Goal: Task Accomplishment & Management: Use online tool/utility

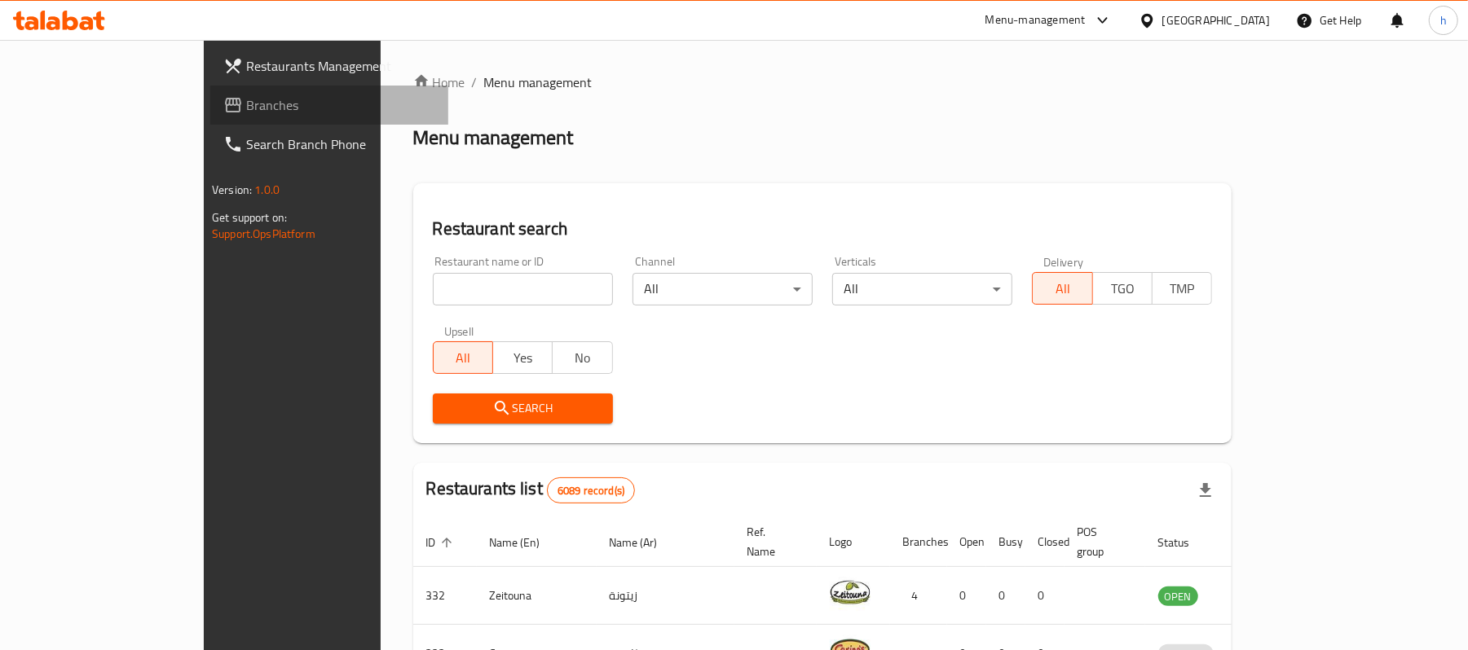
click at [246, 96] on span "Branches" at bounding box center [341, 105] width 190 height 20
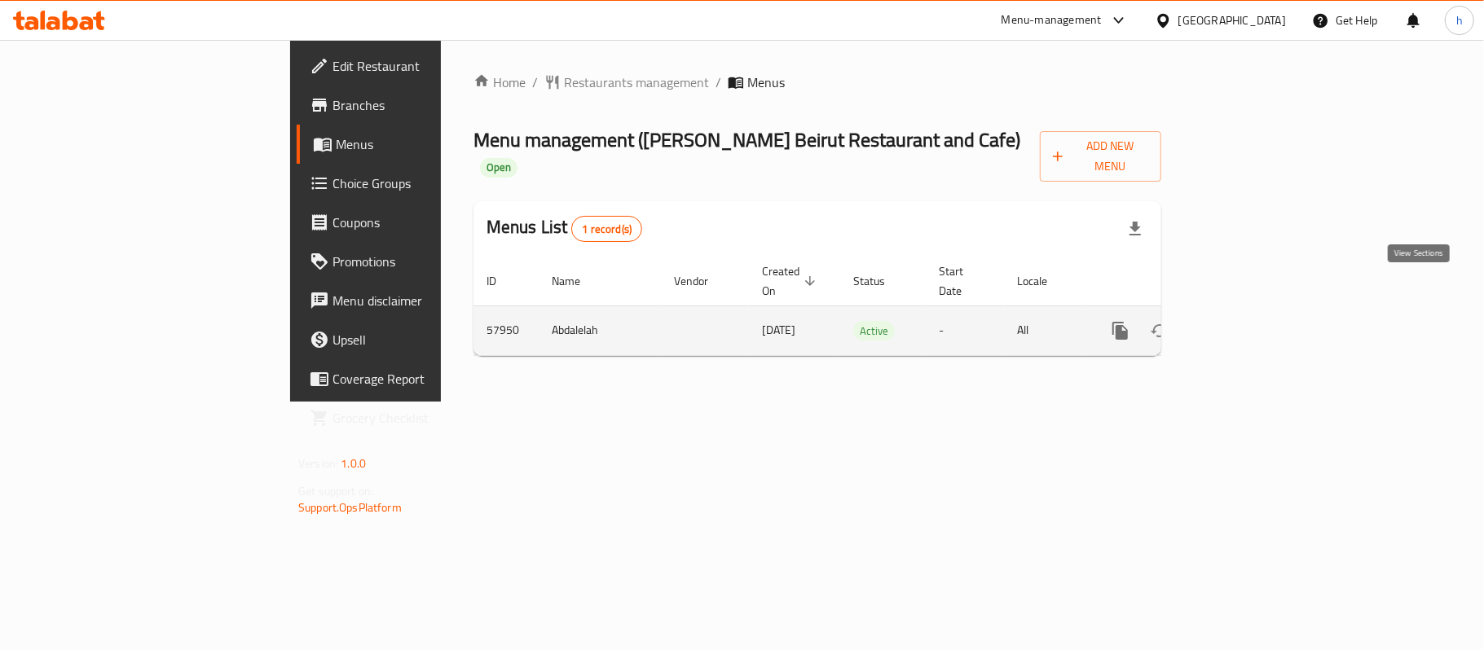
click at [1248, 321] on icon "enhanced table" at bounding box center [1238, 331] width 20 height 20
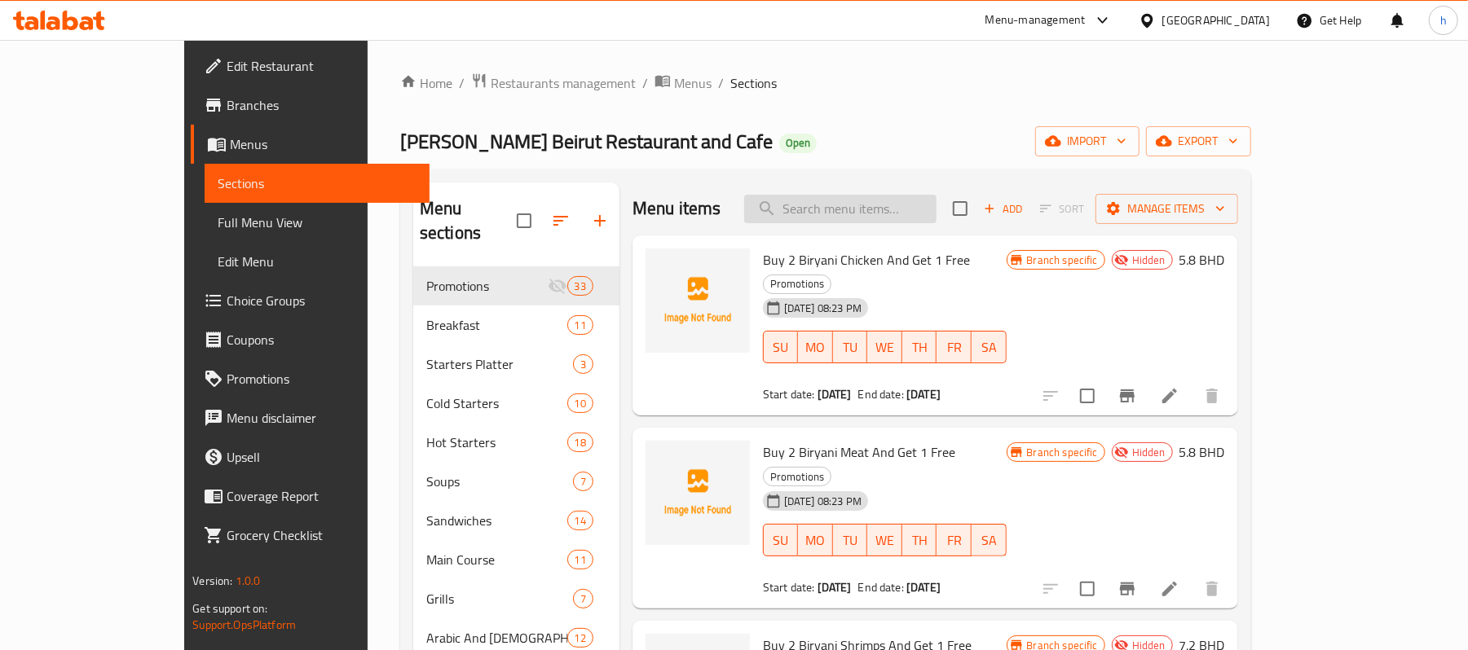
click at [916, 204] on input "search" at bounding box center [840, 209] width 192 height 29
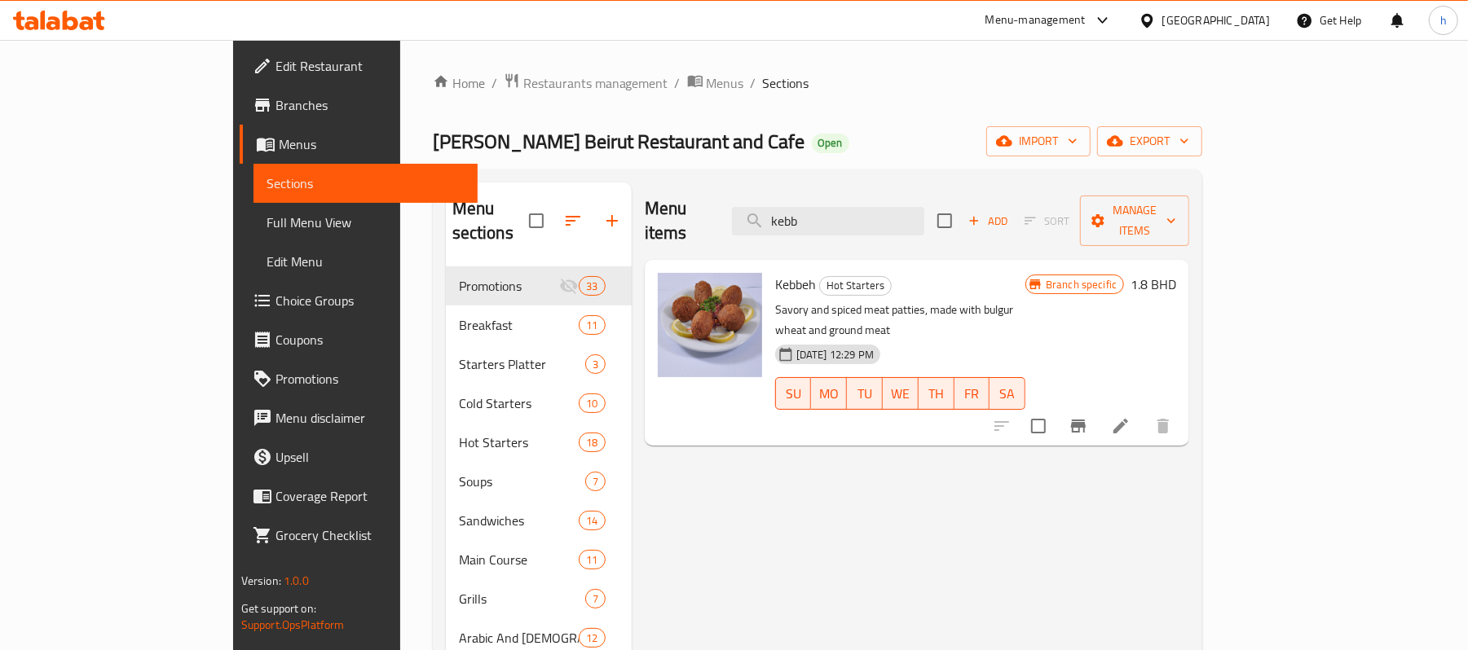
type input "kebb"
click at [523, 77] on span "Restaurants management" at bounding box center [595, 83] width 145 height 20
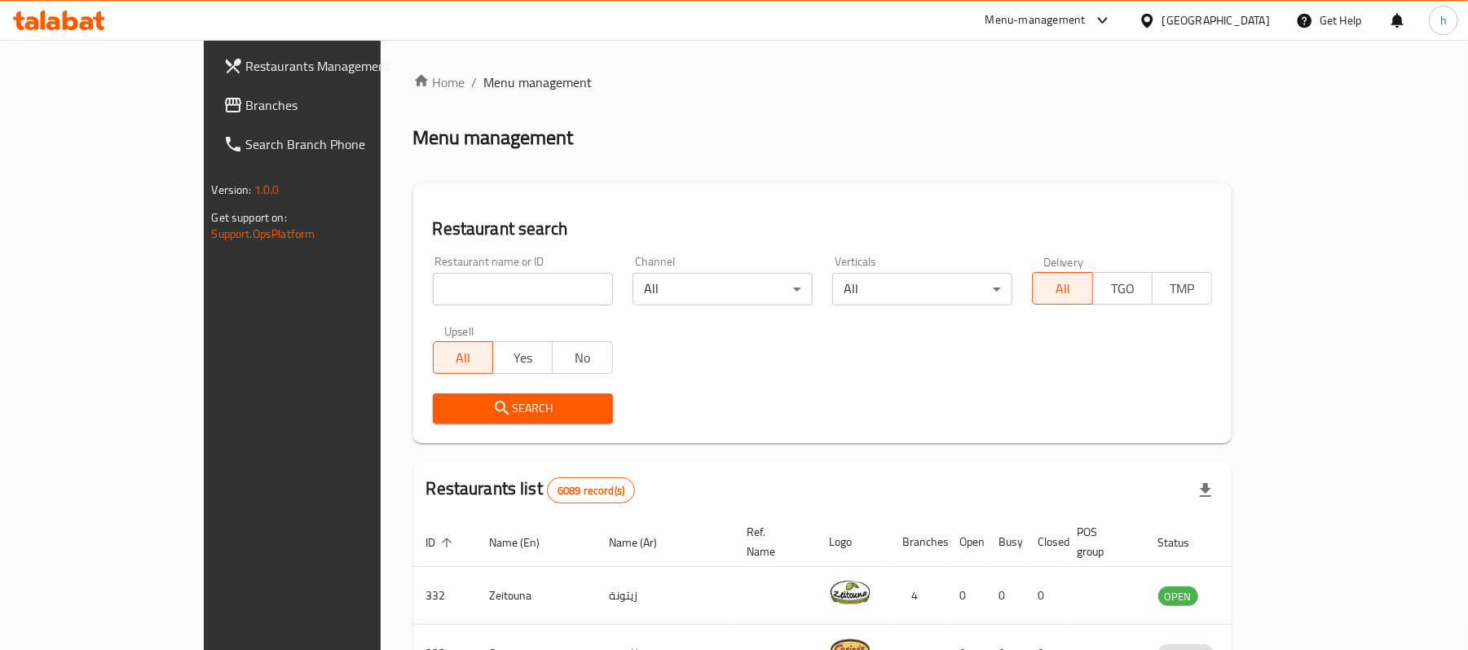
click at [246, 99] on span "Branches" at bounding box center [341, 105] width 190 height 20
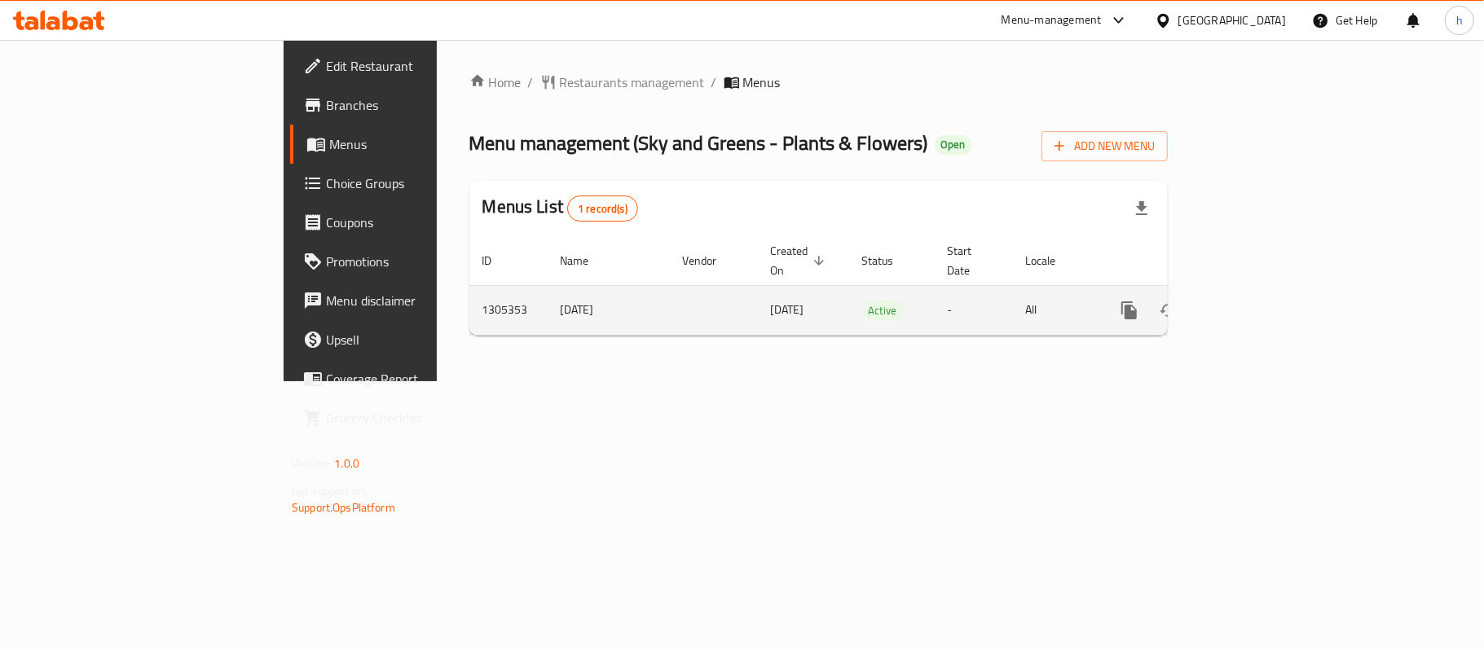
click at [1257, 303] on icon "enhanced table" at bounding box center [1247, 311] width 20 height 20
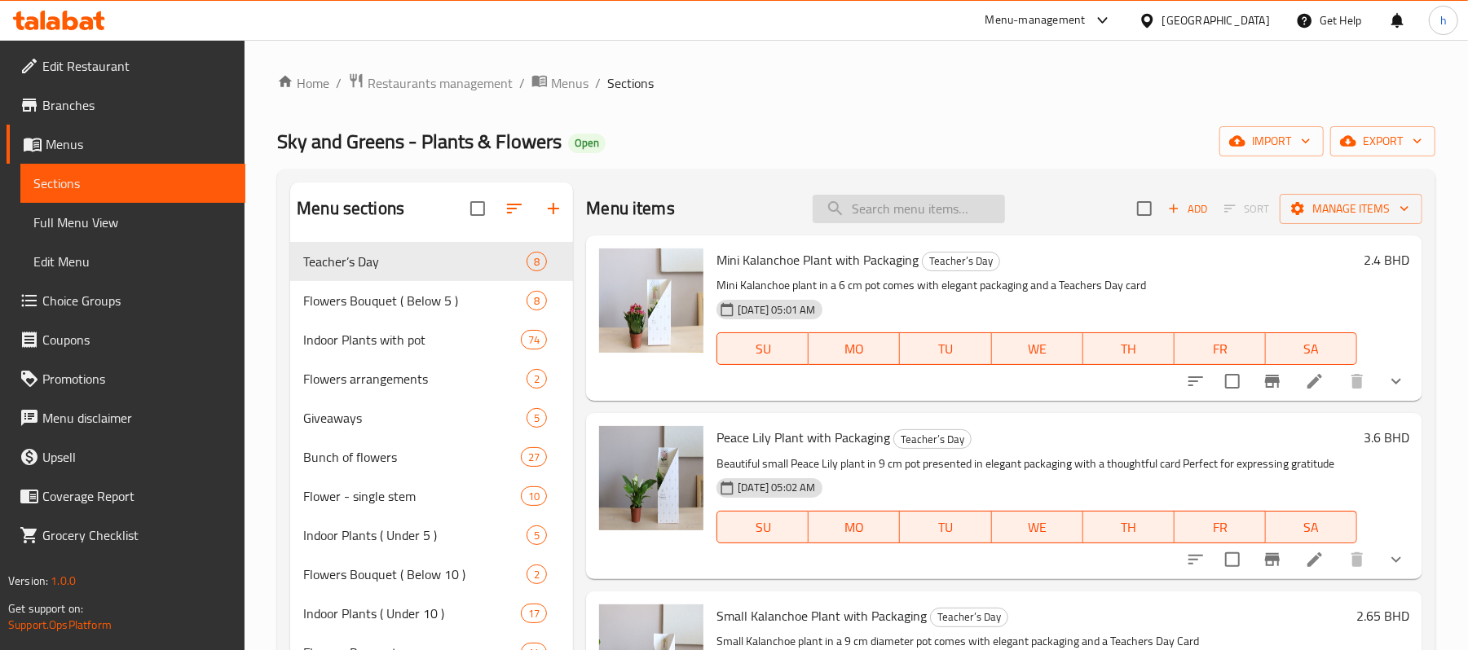
click at [906, 207] on input "search" at bounding box center [908, 209] width 192 height 29
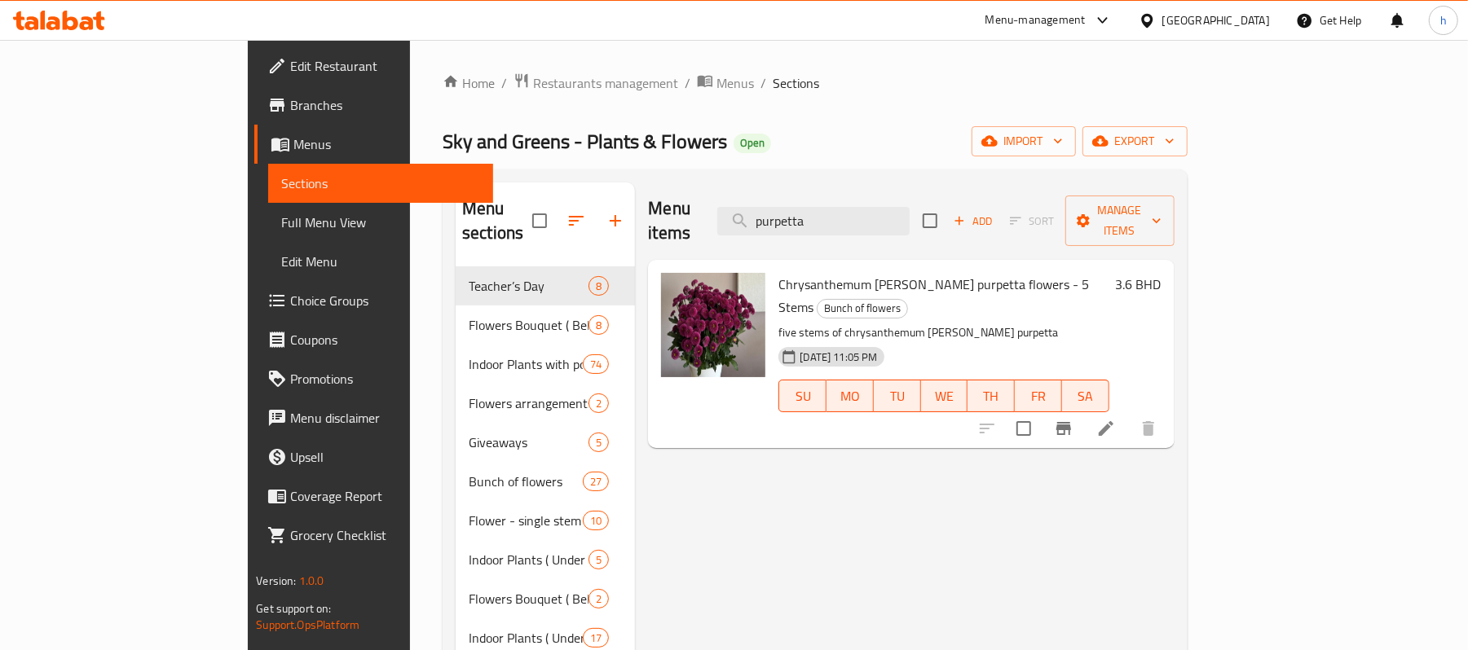
type input "purpetta"
click at [1116, 419] on icon at bounding box center [1106, 429] width 20 height 20
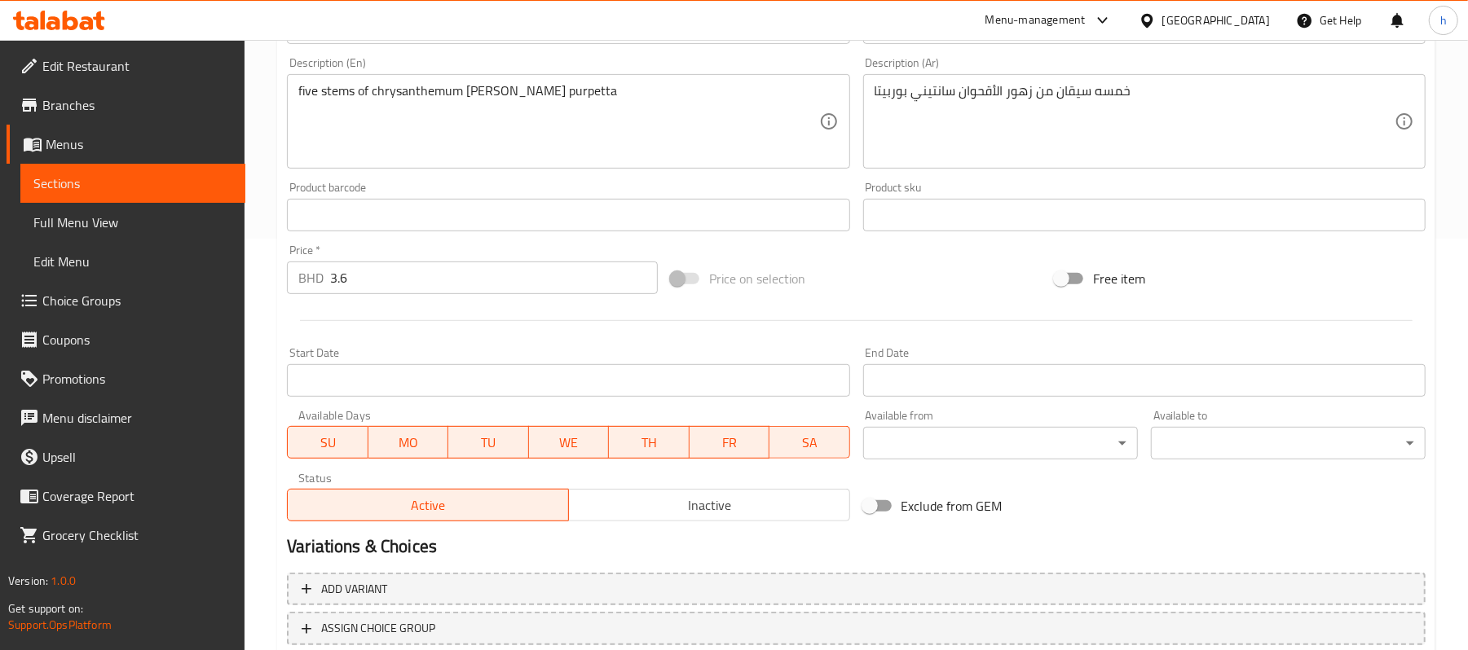
scroll to position [523, 0]
